Goal: Task Accomplishment & Management: Complete application form

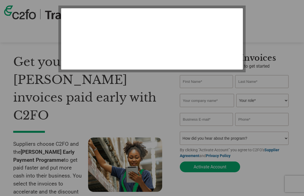
select select "en-[GEOGRAPHIC_DATA]"
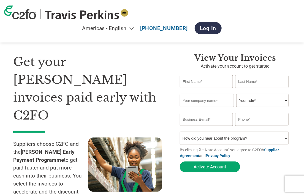
click at [202, 82] on input "text" at bounding box center [206, 81] width 53 height 13
type input "[PERSON_NAME]"
click at [251, 82] on input "text" at bounding box center [261, 81] width 53 height 13
type input "Kill"
click at [215, 103] on input "text" at bounding box center [207, 100] width 54 height 13
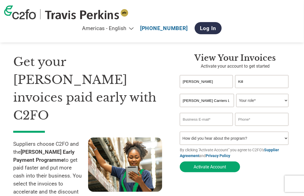
type input "[PERSON_NAME] Carriers LTD"
click at [287, 100] on select "Your role* CFO Controller Credit Manager Finance Director Treasurer CEO Preside…" at bounding box center [262, 100] width 52 height 13
select select "ACCOUNTING"
click at [236, 94] on select "Your role* CFO Controller Credit Manager Finance Director Treasurer CEO Preside…" at bounding box center [262, 100] width 52 height 13
click at [286, 101] on select "Your role* CFO Controller Credit Manager Finance Director Treasurer CEO Preside…" at bounding box center [262, 100] width 52 height 13
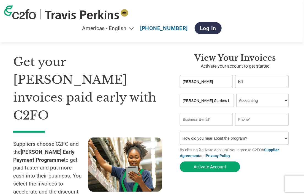
click at [236, 94] on select "Your role* CFO Controller Credit Manager Finance Director Treasurer CEO Preside…" at bounding box center [262, 100] width 52 height 13
click at [224, 117] on input "email" at bounding box center [206, 119] width 53 height 13
type input "[EMAIL_ADDRESS][DOMAIN_NAME]"
click at [255, 123] on input "text" at bounding box center [261, 119] width 53 height 13
click at [260, 120] on input "text" at bounding box center [261, 119] width 53 height 13
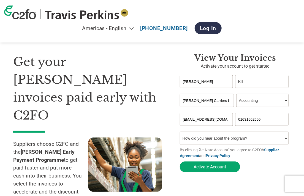
type input "01631562655"
click at [286, 139] on select "How did you hear about the program? Received a letter Email Social Media Online…" at bounding box center [234, 137] width 109 height 13
select select "Email"
click at [180, 133] on select "How did you hear about the program? Received a letter Email Social Media Online…" at bounding box center [234, 137] width 109 height 13
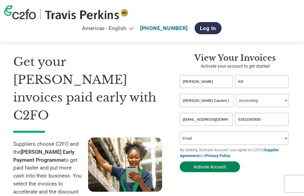
click at [210, 167] on button "Activate Account" at bounding box center [210, 166] width 60 height 11
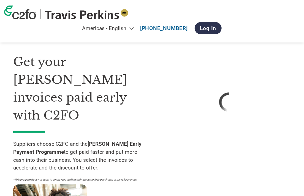
select select "en-[GEOGRAPHIC_DATA]"
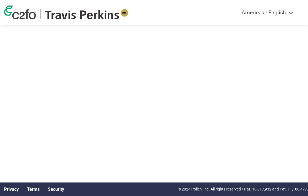
select select "en-[GEOGRAPHIC_DATA]"
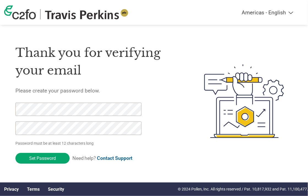
click at [51, 157] on input "Set Password" at bounding box center [42, 158] width 54 height 11
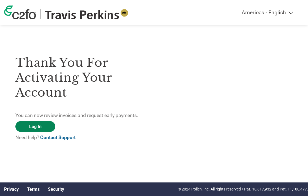
click at [40, 127] on link "Log In" at bounding box center [35, 126] width 40 height 11
